Goal: Information Seeking & Learning: Learn about a topic

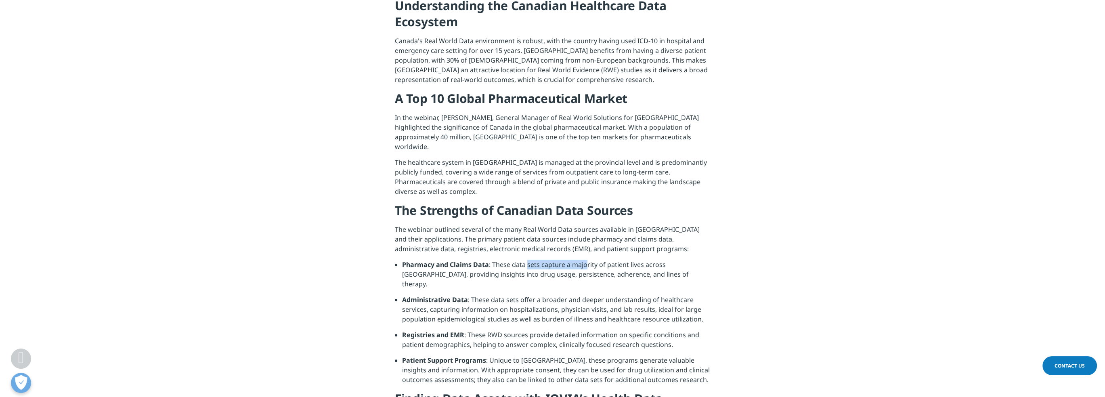
drag, startPoint x: 526, startPoint y: 221, endPoint x: 585, endPoint y: 222, distance: 58.2
click at [585, 260] on li "Pharmacy and Claims Data : These data sets capture a majority of patient lives …" at bounding box center [556, 277] width 308 height 35
click at [625, 260] on li "Pharmacy and Claims Data : These data sets capture a majority of patient lives …" at bounding box center [556, 277] width 308 height 35
drag, startPoint x: 449, startPoint y: 248, endPoint x: 539, endPoint y: 247, distance: 90.4
click at [538, 295] on li "Administrative Data : These data sets offer a broader and deeper understanding …" at bounding box center [556, 312] width 308 height 35
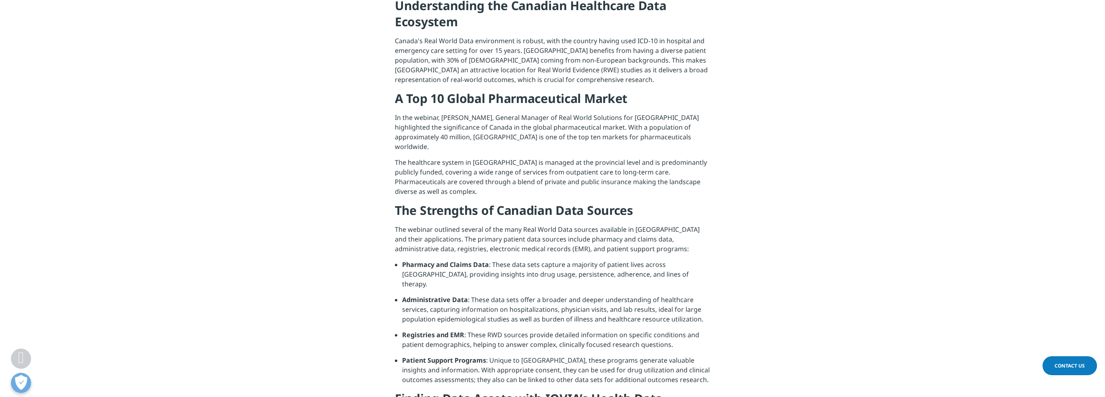
drag, startPoint x: 585, startPoint y: 247, endPoint x: 613, endPoint y: 249, distance: 28.8
click at [588, 295] on li "Administrative Data : These data sets offer a broader and deeper understanding …" at bounding box center [556, 312] width 308 height 35
drag, startPoint x: 583, startPoint y: 263, endPoint x: 451, endPoint y: 261, distance: 132.4
click at [451, 295] on li "Administrative Data : These data sets offer a broader and deeper understanding …" at bounding box center [556, 312] width 308 height 35
drag, startPoint x: 422, startPoint y: 262, endPoint x: 497, endPoint y: 258, distance: 75.2
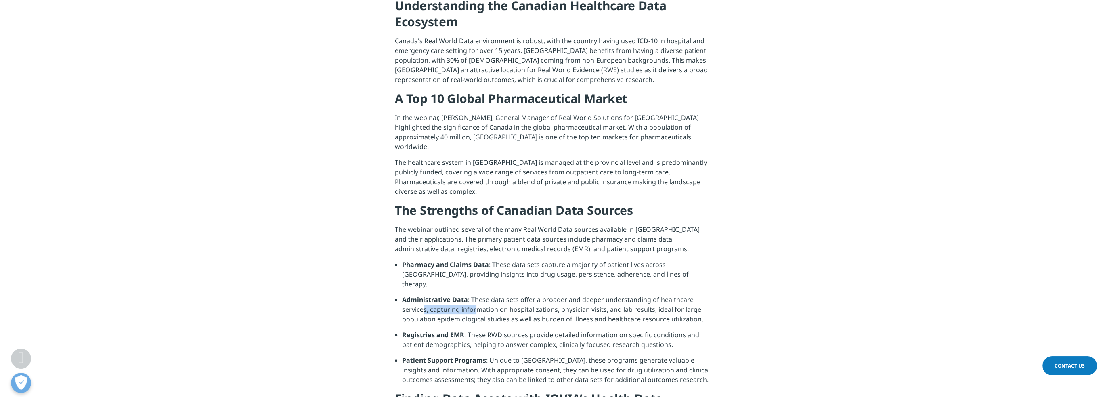
click at [480, 295] on li "Administrative Data : These data sets offer a broader and deeper understanding …" at bounding box center [556, 312] width 308 height 35
drag, startPoint x: 522, startPoint y: 258, endPoint x: 601, endPoint y: 264, distance: 78.6
click at [562, 295] on li "Administrative Data : These data sets offer a broader and deeper understanding …" at bounding box center [556, 312] width 308 height 35
drag, startPoint x: 435, startPoint y: 285, endPoint x: 497, endPoint y: 284, distance: 62.2
click at [481, 330] on li "Registries and EMR : These RWD sources provide detailed information on specific…" at bounding box center [556, 342] width 308 height 25
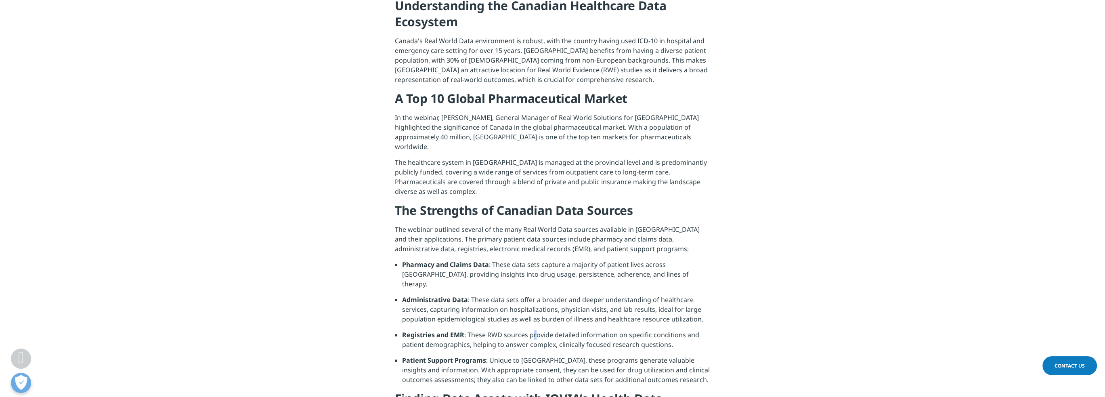
drag, startPoint x: 534, startPoint y: 285, endPoint x: 564, endPoint y: 285, distance: 29.1
click at [559, 330] on li "Registries and EMR : These RWD sources provide detailed information on specific…" at bounding box center [556, 342] width 308 height 25
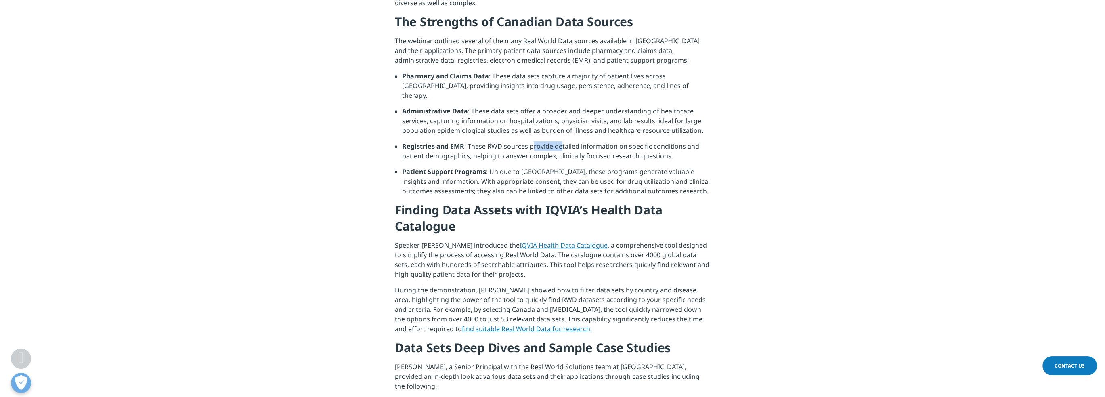
scroll to position [565, 0]
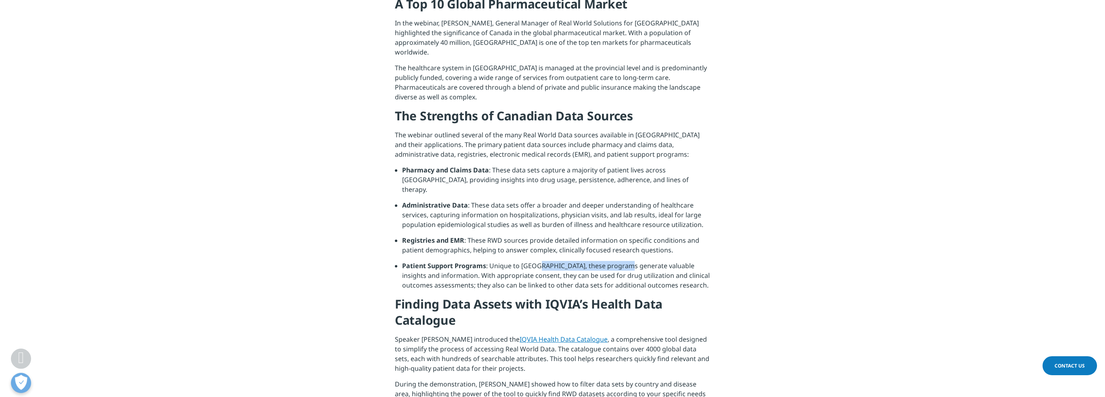
drag, startPoint x: 539, startPoint y: 218, endPoint x: 625, endPoint y: 219, distance: 86.0
click at [625, 261] on li "Patient Support Programs : Unique to [GEOGRAPHIC_DATA], these programs generate…" at bounding box center [556, 278] width 308 height 35
click at [681, 261] on li "Patient Support Programs : Unique to [GEOGRAPHIC_DATA], these programs generate…" at bounding box center [556, 278] width 308 height 35
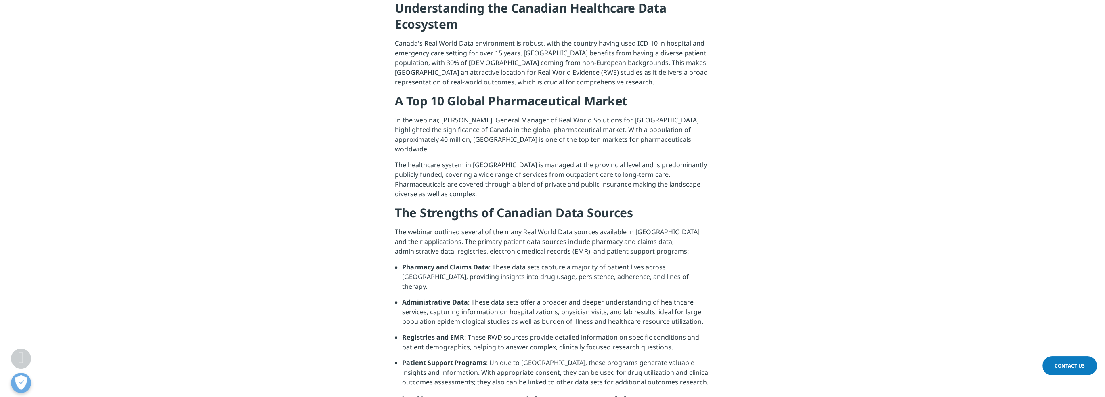
scroll to position [471, 0]
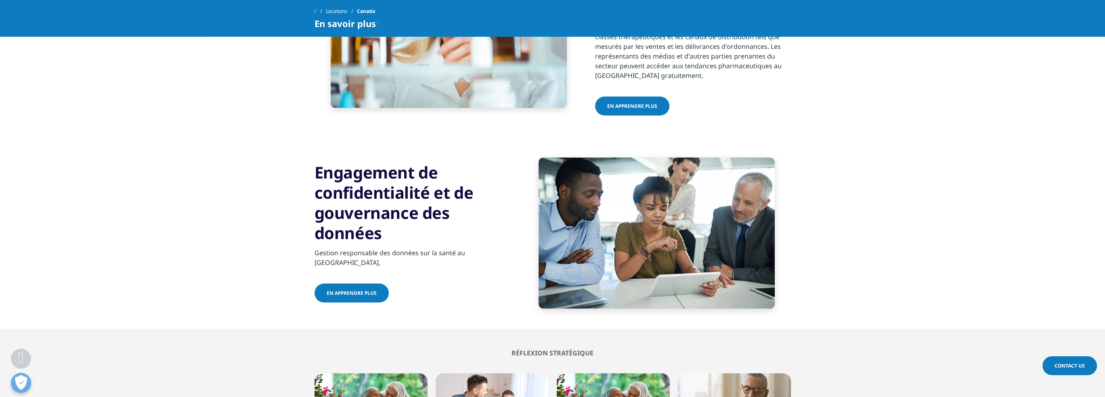
scroll to position [283, 0]
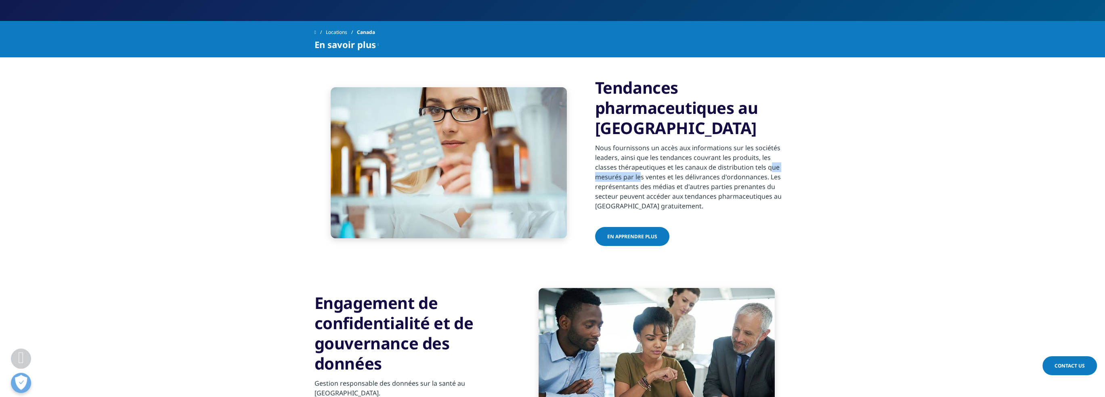
drag, startPoint x: 685, startPoint y: 149, endPoint x: 736, endPoint y: 148, distance: 51.7
click at [736, 148] on div "Nous fournissons un accès aux informations sur les sociétés leaders, ainsi que …" at bounding box center [693, 174] width 196 height 73
drag, startPoint x: 634, startPoint y: 151, endPoint x: 660, endPoint y: 155, distance: 26.5
click at [660, 155] on div "Nous fournissons un accès aux informations sur les sociétés leaders, ainsi que …" at bounding box center [693, 174] width 196 height 73
click at [694, 156] on div "Nous fournissons un accès aux informations sur les sociétés leaders, ainsi que …" at bounding box center [693, 174] width 196 height 73
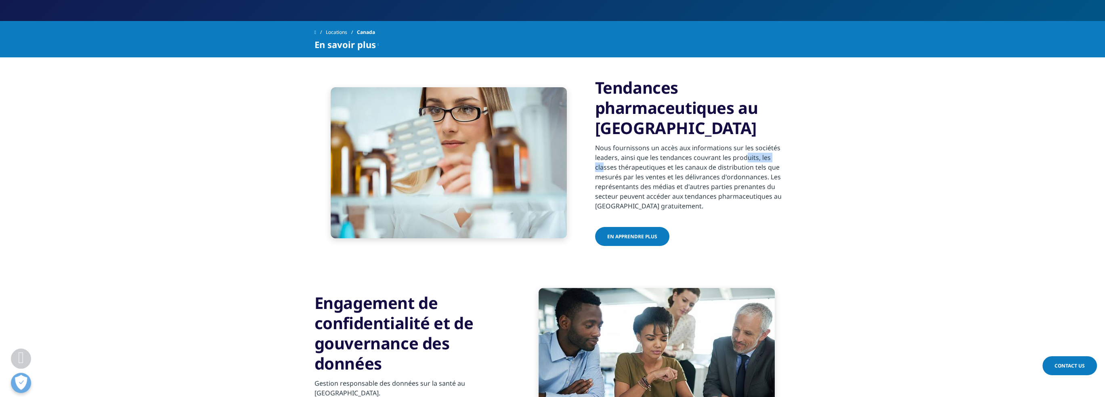
drag, startPoint x: 655, startPoint y: 137, endPoint x: 695, endPoint y: 138, distance: 39.6
click at [695, 138] on div "Nous fournissons un accès aux informations sur les sociétés leaders, ainsi que …" at bounding box center [693, 174] width 196 height 73
click at [725, 138] on div "Nous fournissons un accès aux informations sur les sociétés leaders, ainsi que …" at bounding box center [693, 174] width 196 height 73
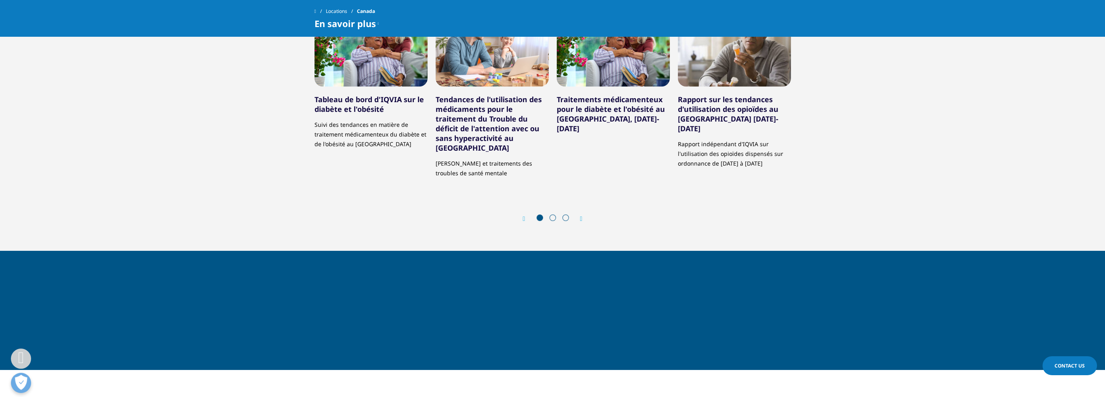
scroll to position [753, 0]
